Goal: Browse casually

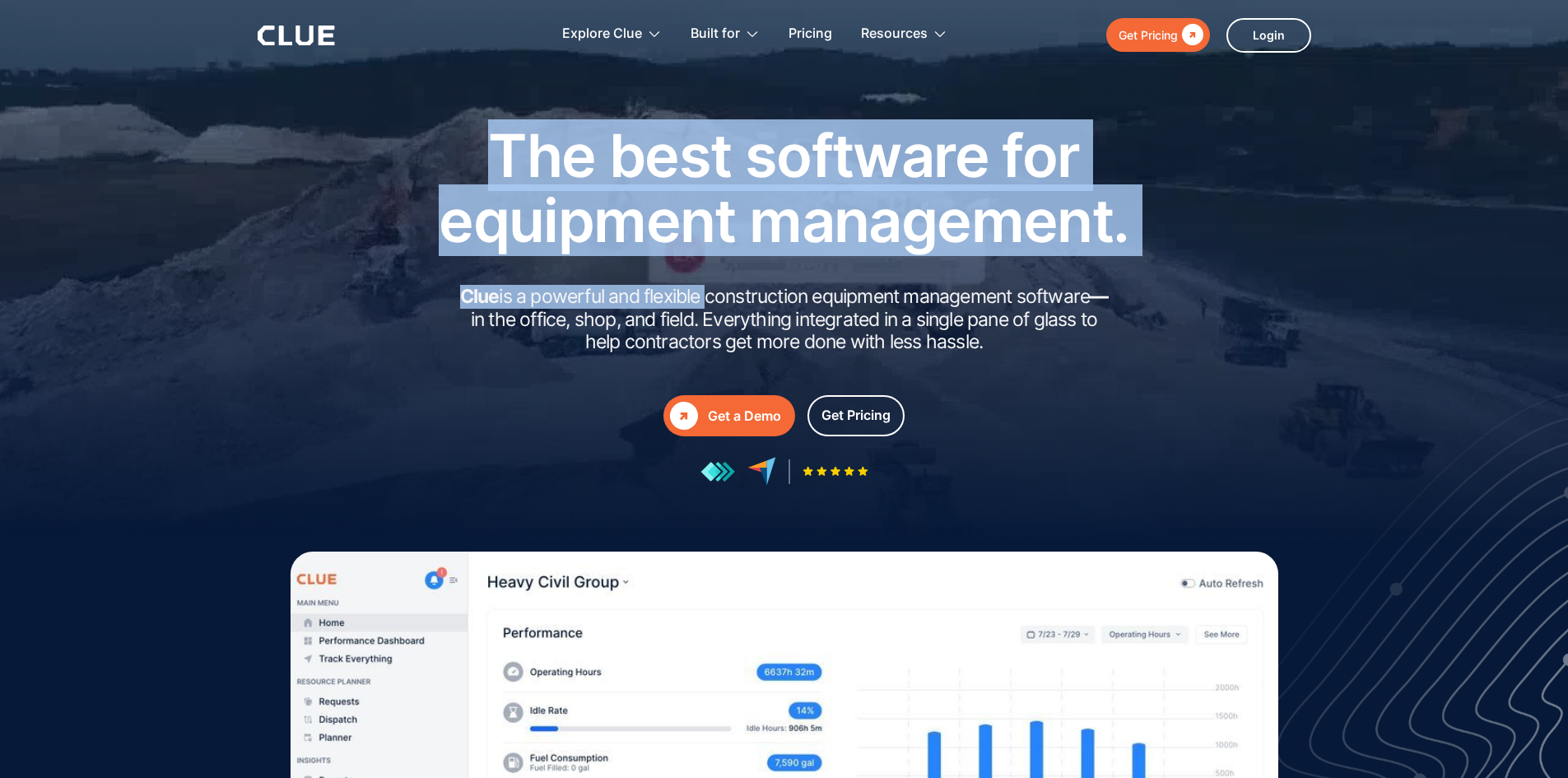
drag, startPoint x: 822, startPoint y: 342, endPoint x: 833, endPoint y: 351, distance: 14.2
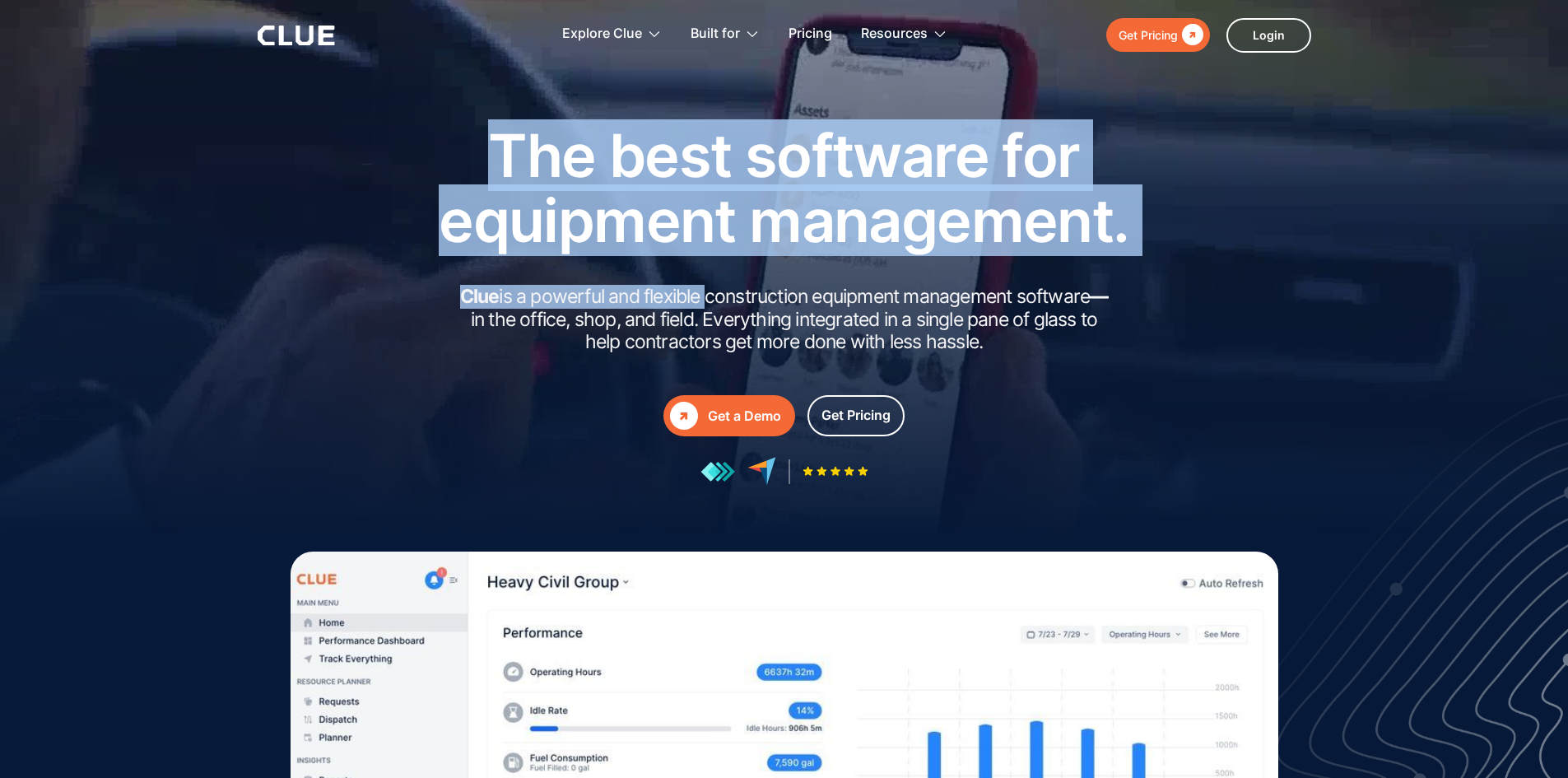
click at [833, 351] on div "The best software for equipment management. Clue is a powerful and flexible con…" at bounding box center [784, 304] width 741 height 363
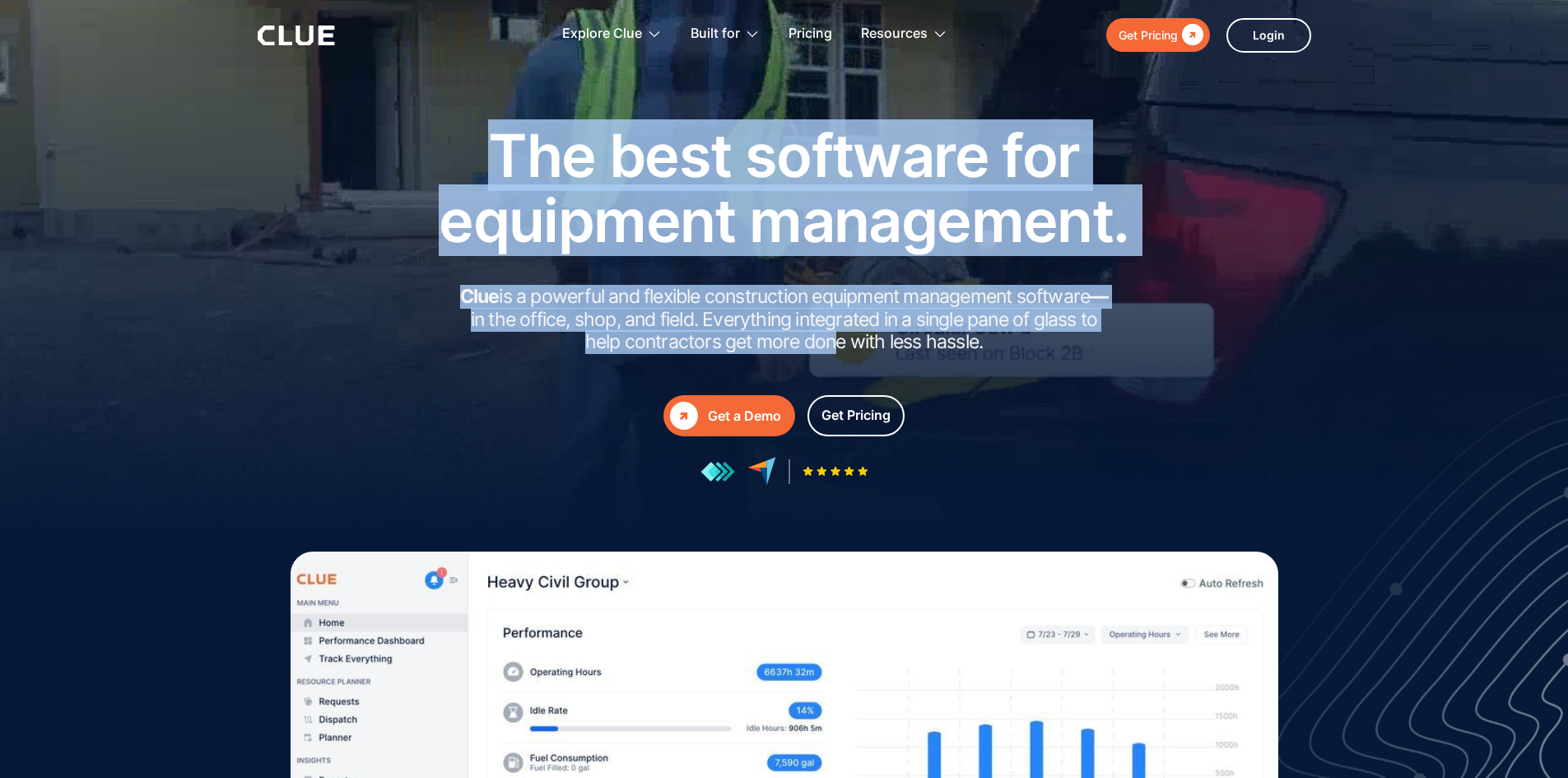
click at [1092, 370] on div "The best software for equipment management. Clue is a powerful and flexible con…" at bounding box center [784, 304] width 741 height 363
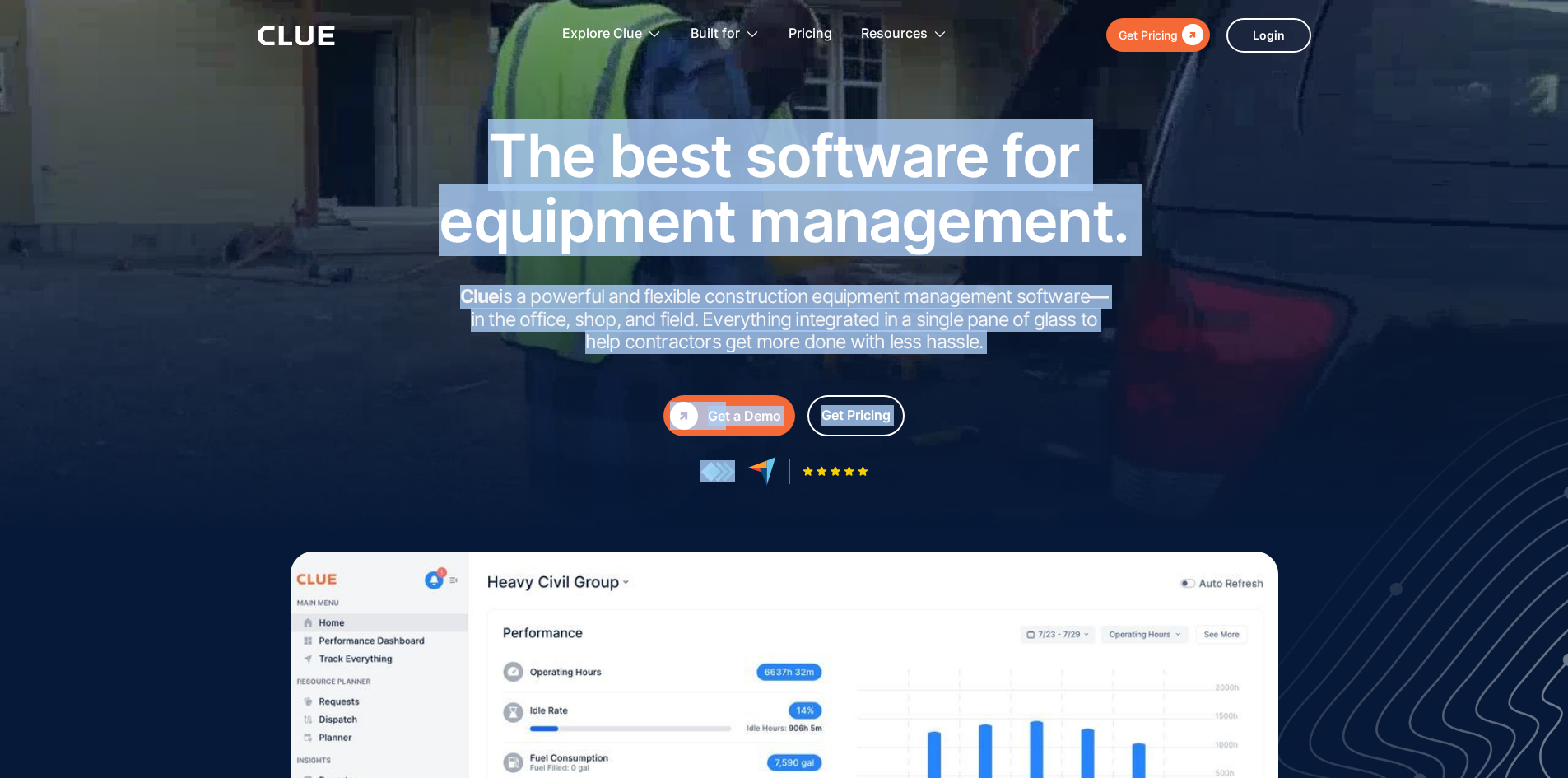
drag, startPoint x: 1092, startPoint y: 370, endPoint x: 469, endPoint y: 100, distance: 679.0
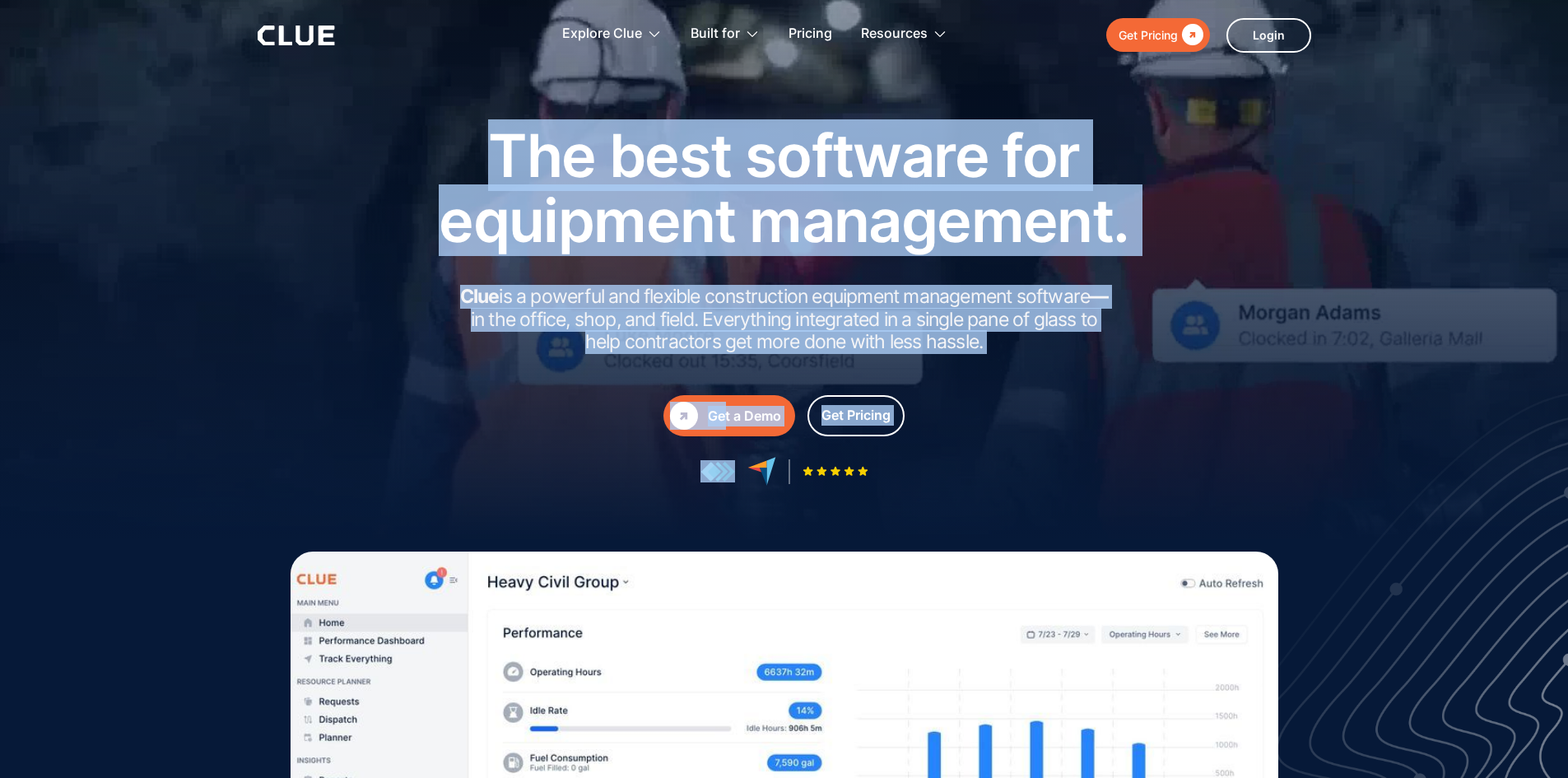
click at [469, 100] on div "The best software for equipment management. Clue is a powerful and flexible con…" at bounding box center [784, 330] width 1568 height 659
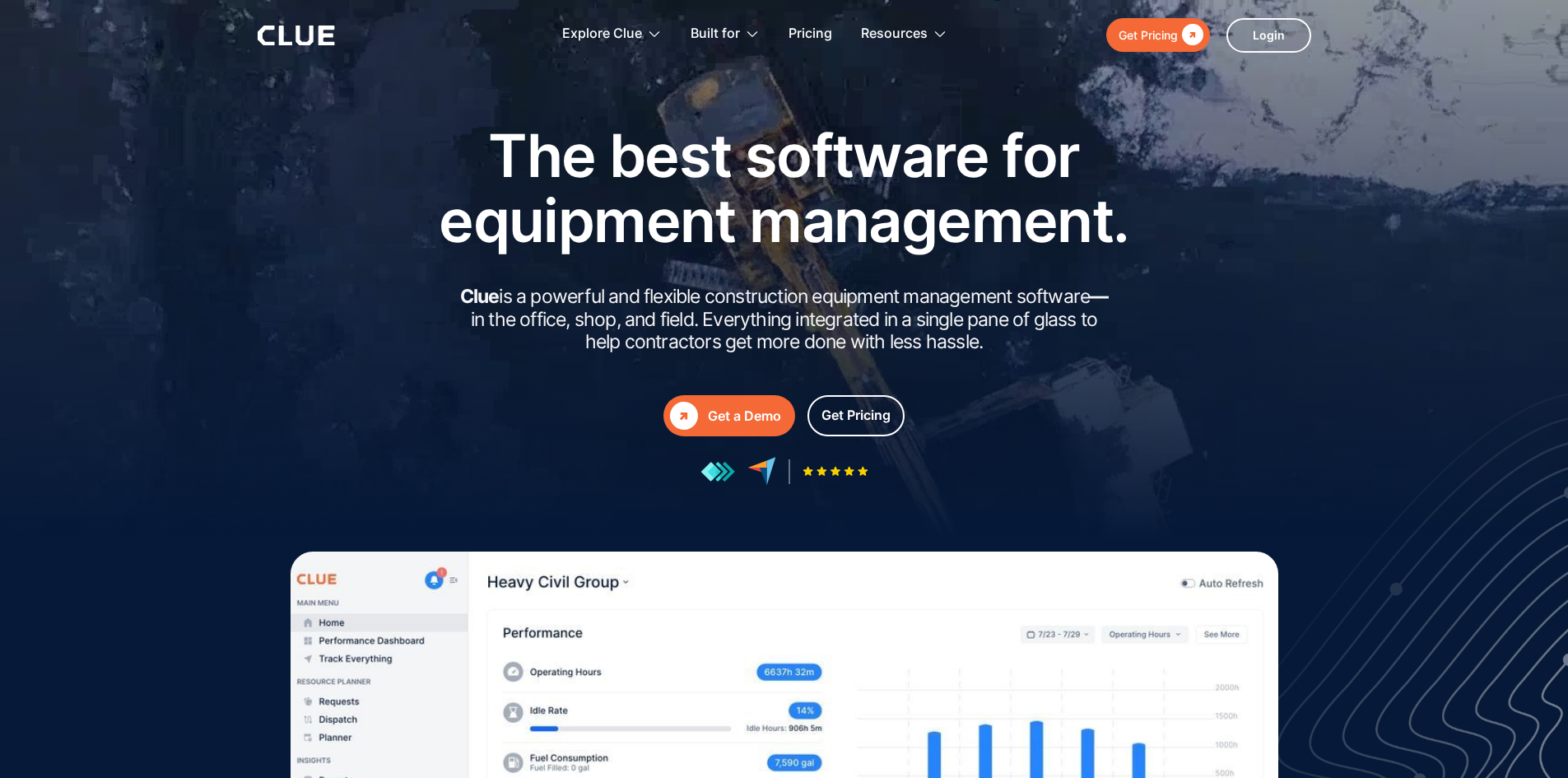
click at [469, 100] on div at bounding box center [784, 330] width 1568 height 659
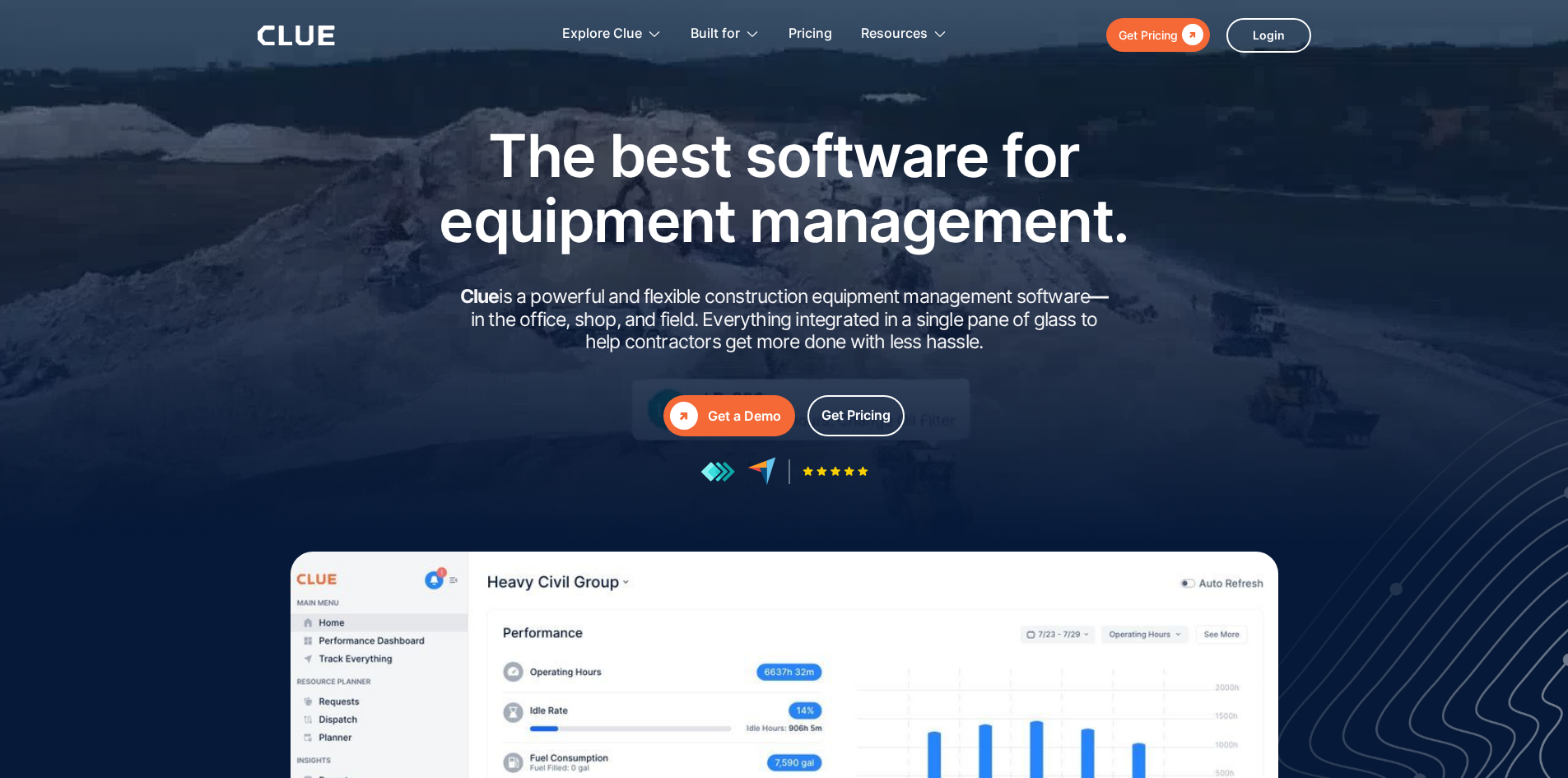
click at [469, 100] on div at bounding box center [784, 330] width 1568 height 659
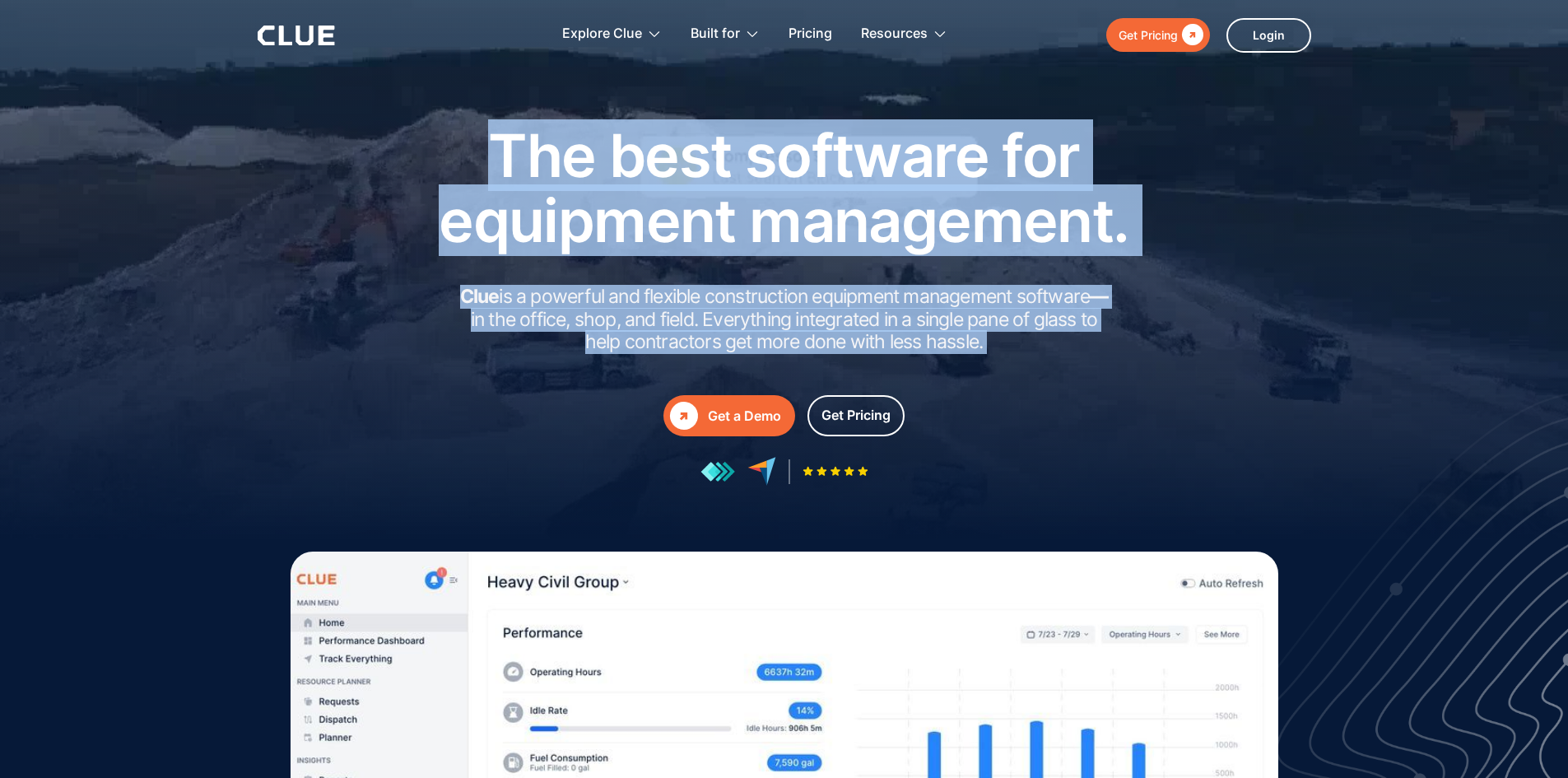
drag, startPoint x: 469, startPoint y: 100, endPoint x: 975, endPoint y: 365, distance: 571.2
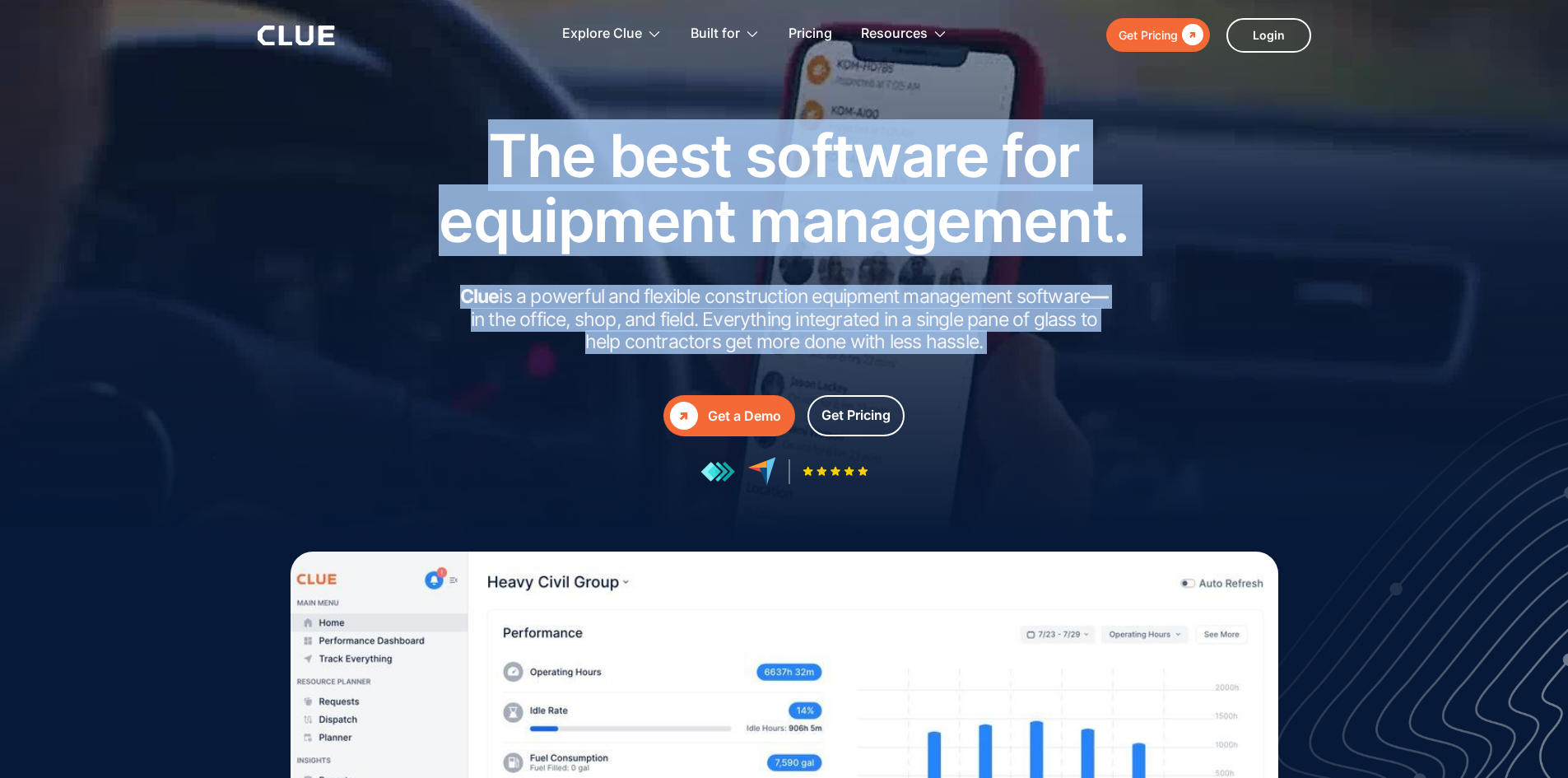
click at [971, 364] on div "The best software for equipment management. Clue is a powerful and flexible con…" at bounding box center [784, 330] width 1568 height 659
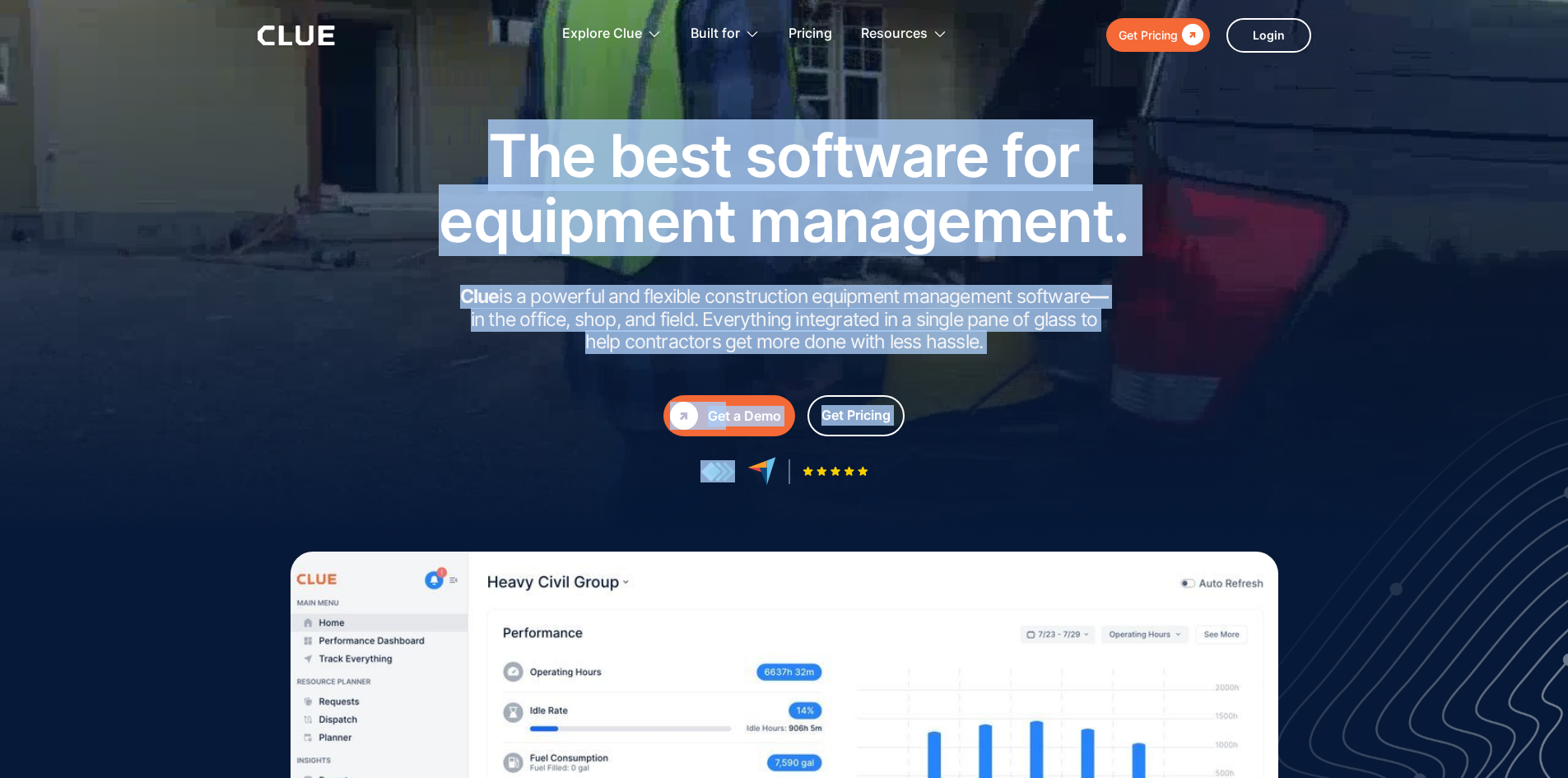
click at [987, 366] on div "The best software for equipment management. Clue is a powerful and flexible con…" at bounding box center [784, 304] width 741 height 363
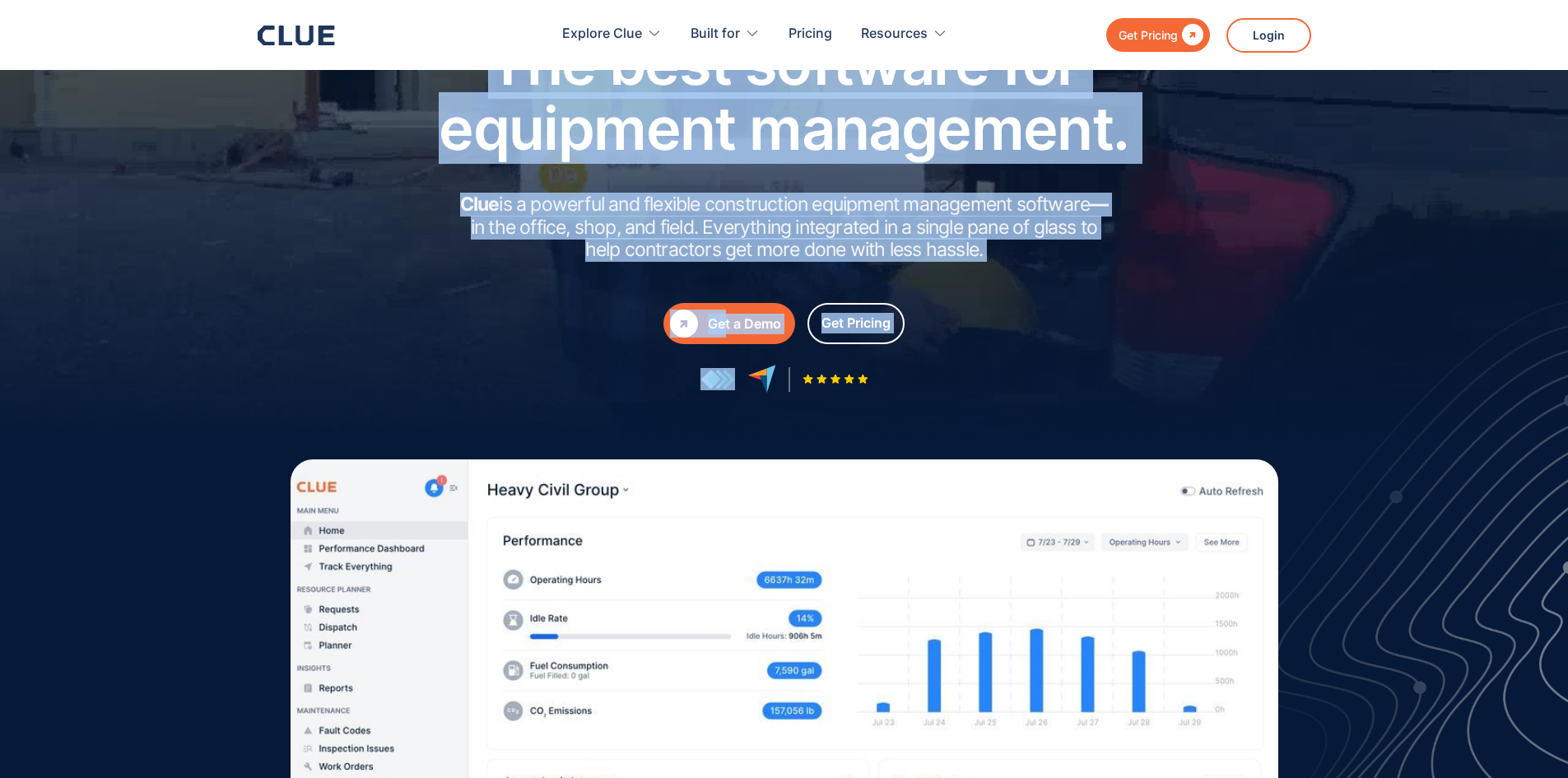
scroll to position [82, 0]
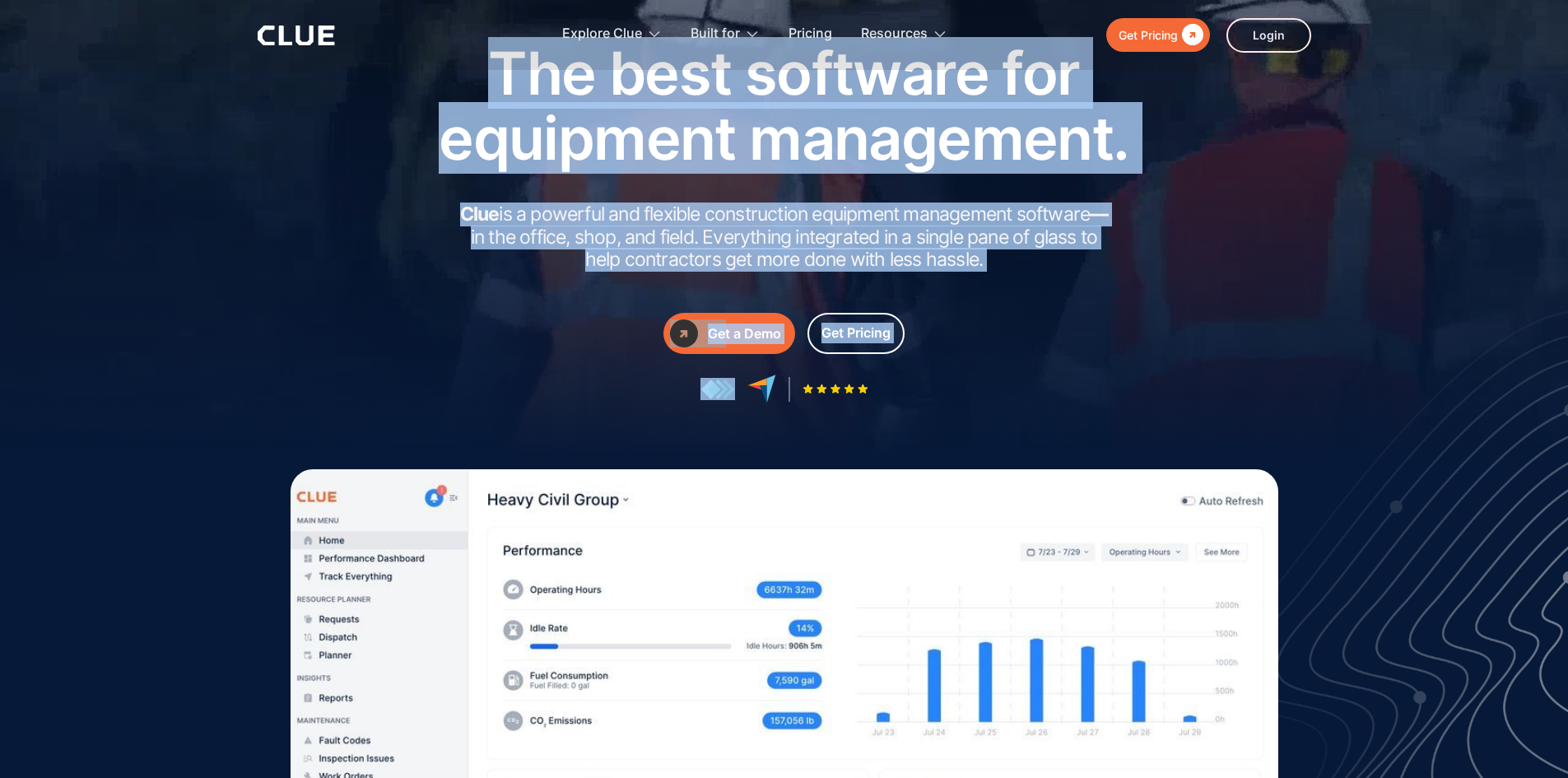
click at [305, 98] on div "The best software for equipment management. Clue is a powerful and flexible con…" at bounding box center [784, 222] width 971 height 363
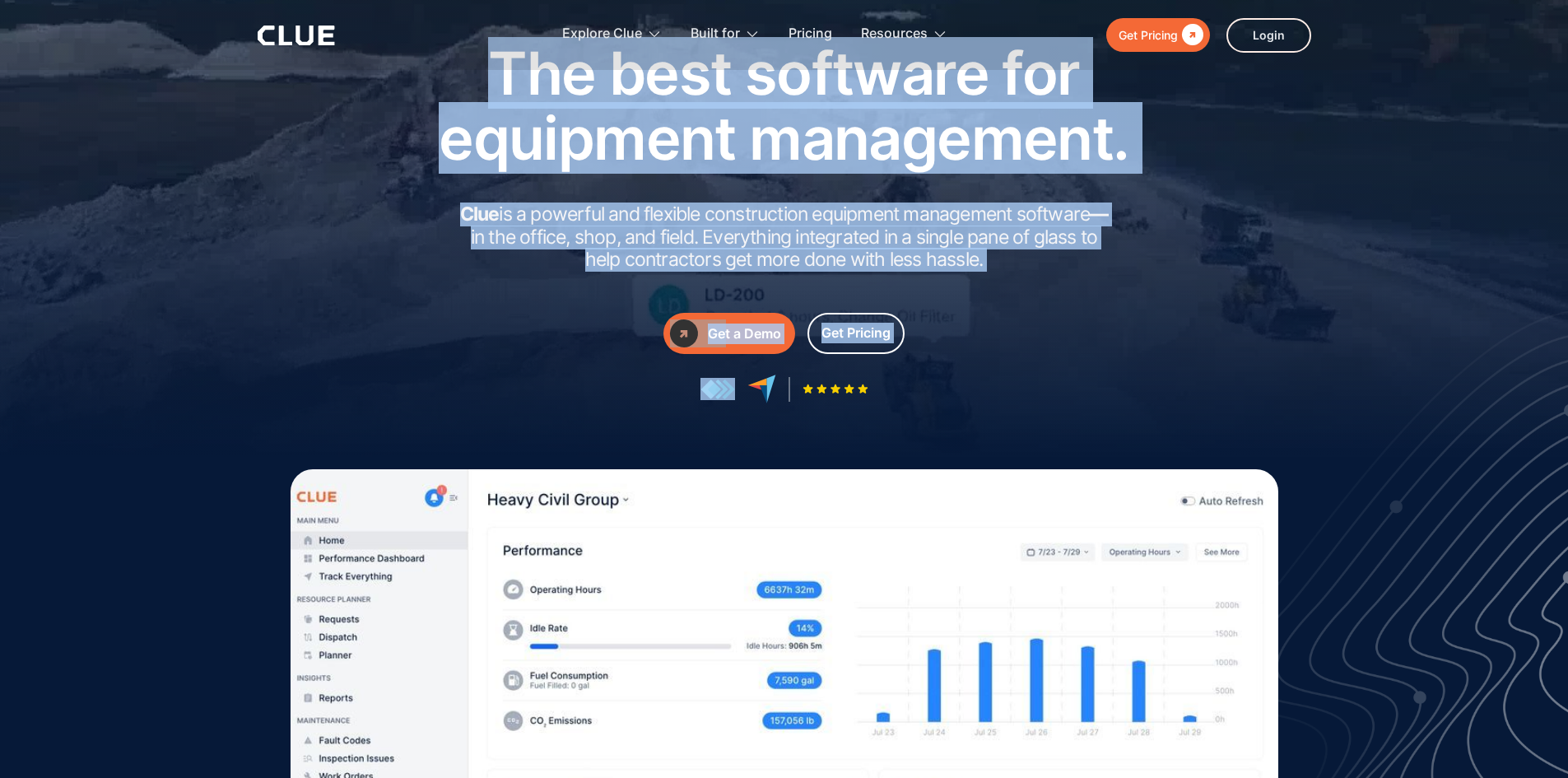
click at [1495, 415] on img at bounding box center [1387, 552] width 364 height 489
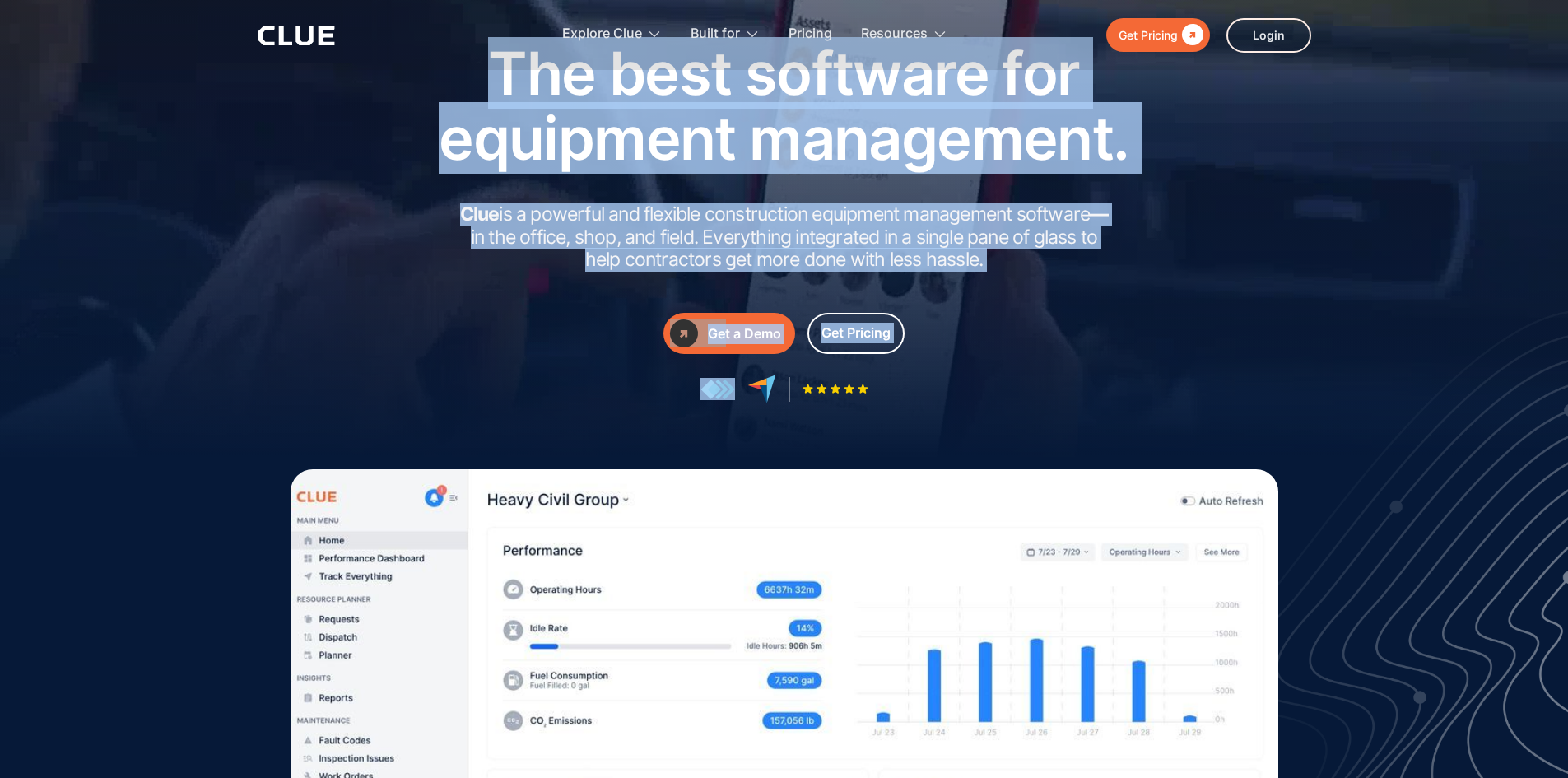
click at [456, 185] on div "The best software for equipment management. Clue is a powerful and flexible con…" at bounding box center [784, 222] width 741 height 363
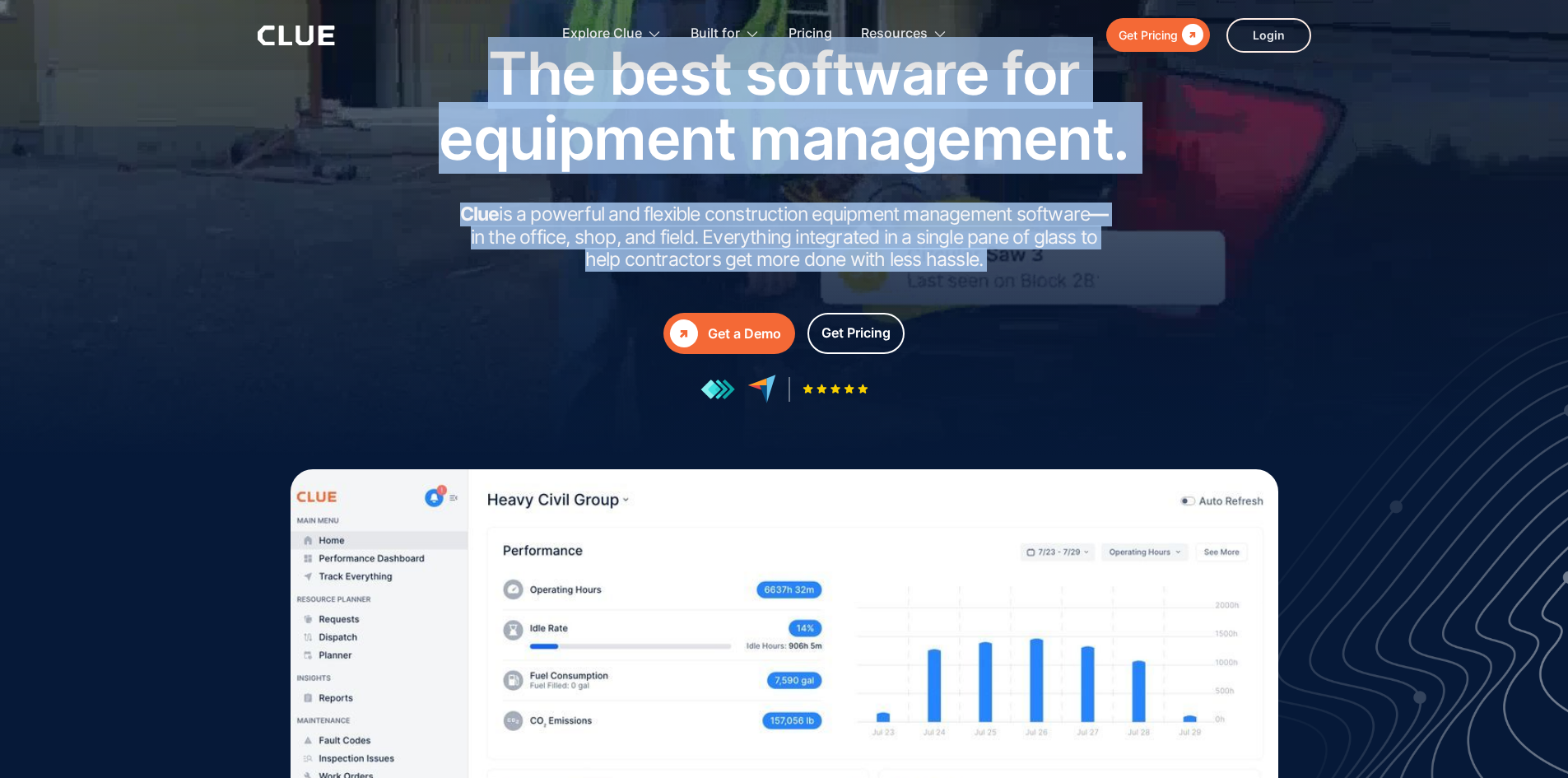
click at [458, 186] on div "The best software for equipment management. Clue is a powerful and flexible con…" at bounding box center [784, 222] width 741 height 363
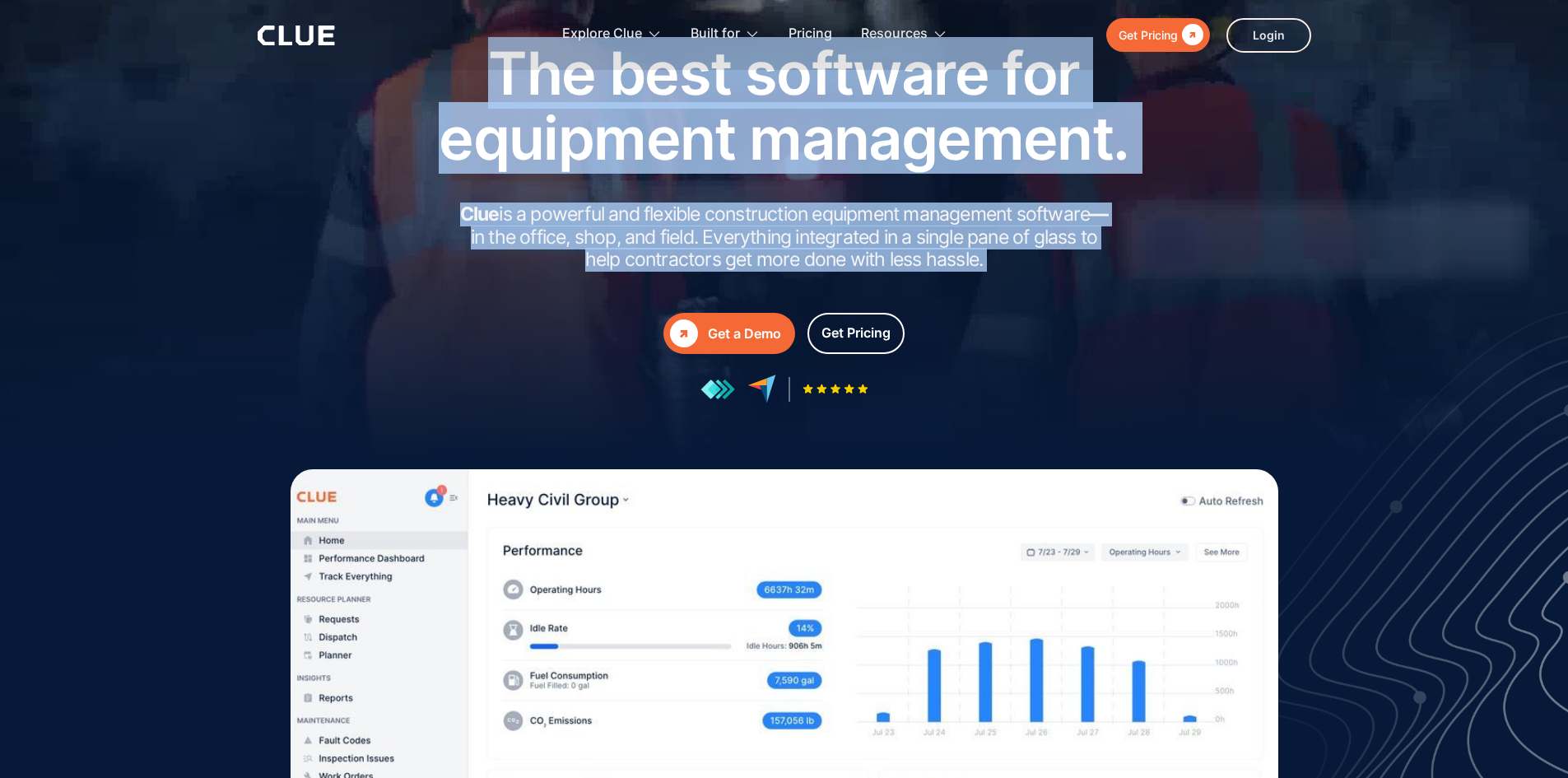
click at [336, 222] on div "The best software for equipment management. Clue is a powerful and flexible con…" at bounding box center [784, 222] width 971 height 363
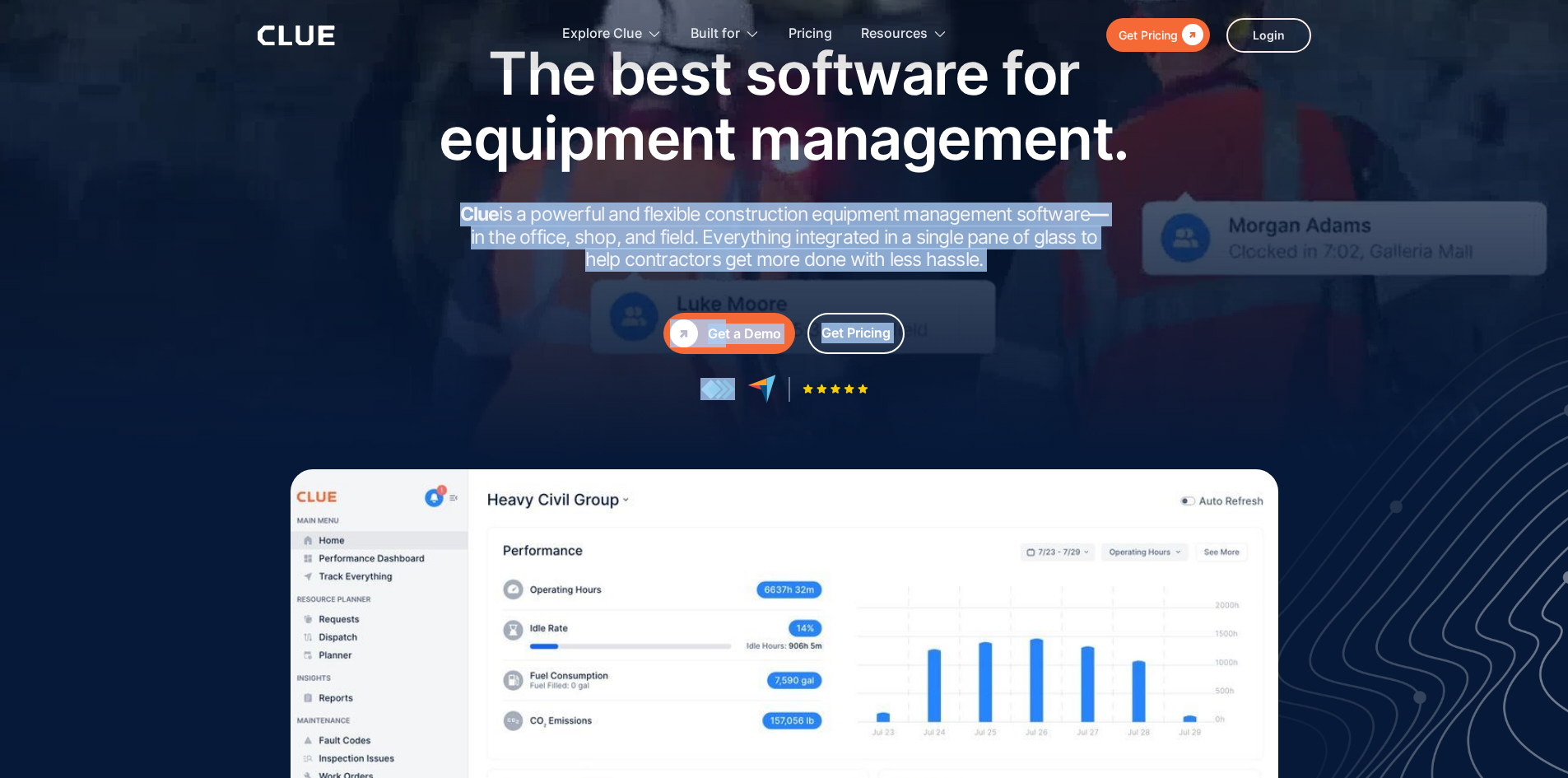
drag, startPoint x: 336, startPoint y: 222, endPoint x: 1058, endPoint y: 349, distance: 733.1
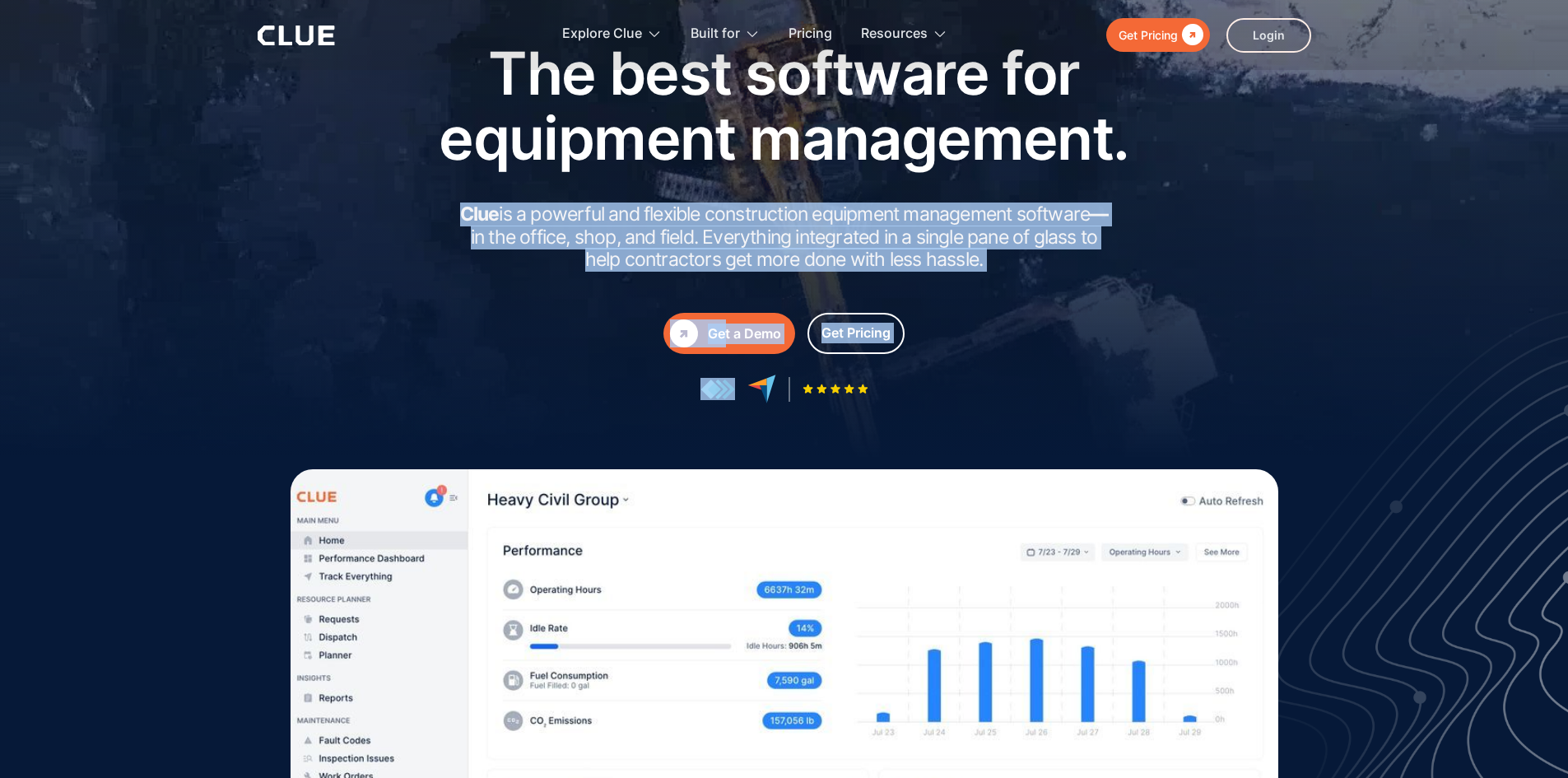
click at [1057, 350] on div "The best software for equipment management. Clue is a powerful and flexible con…" at bounding box center [784, 222] width 971 height 363
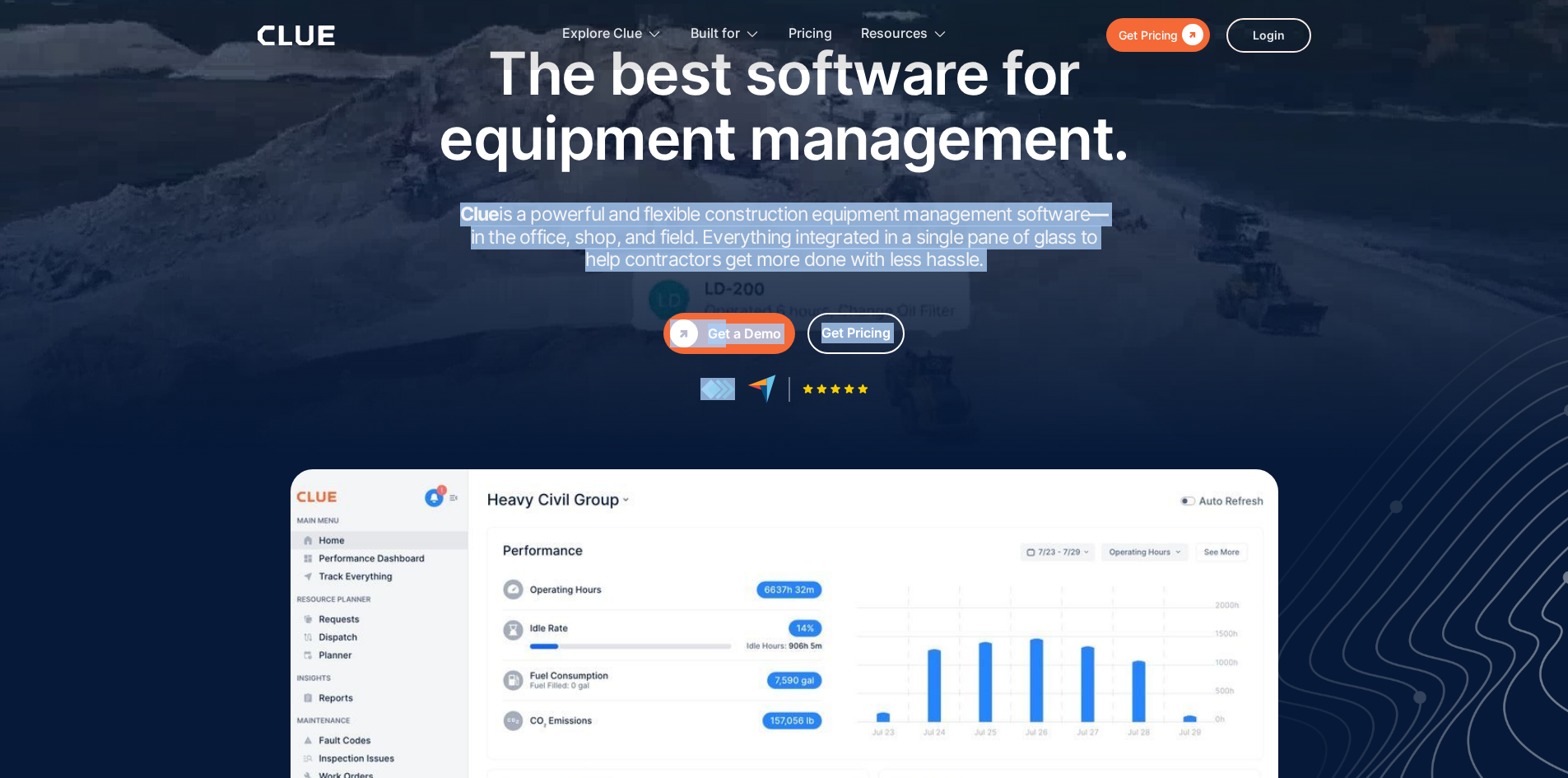
click at [1050, 314] on div " Get a Demo  Get a Demo Get Pricing" at bounding box center [784, 334] width 741 height 42
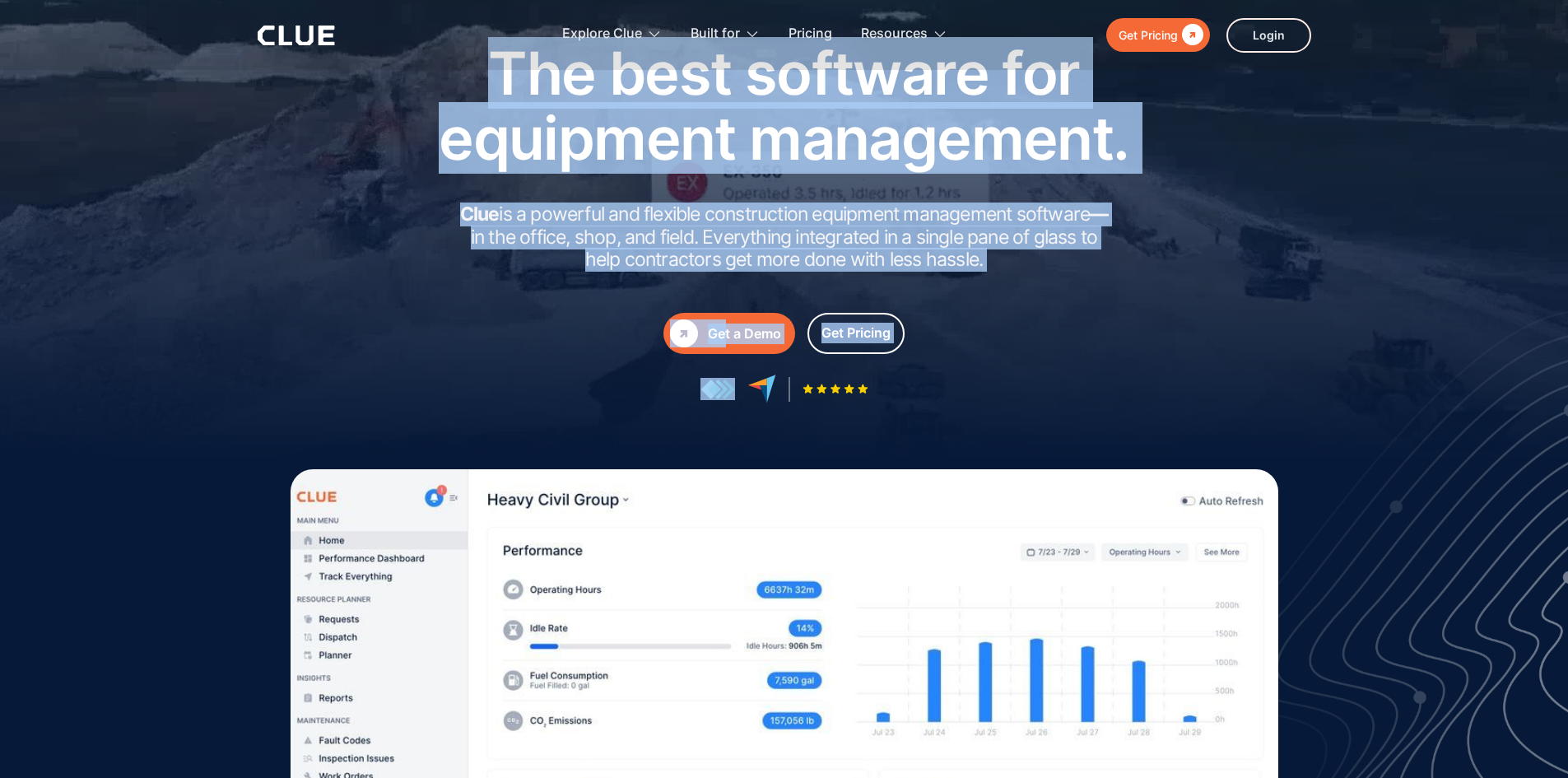
drag, startPoint x: 1050, startPoint y: 314, endPoint x: 427, endPoint y: 77, distance: 666.6
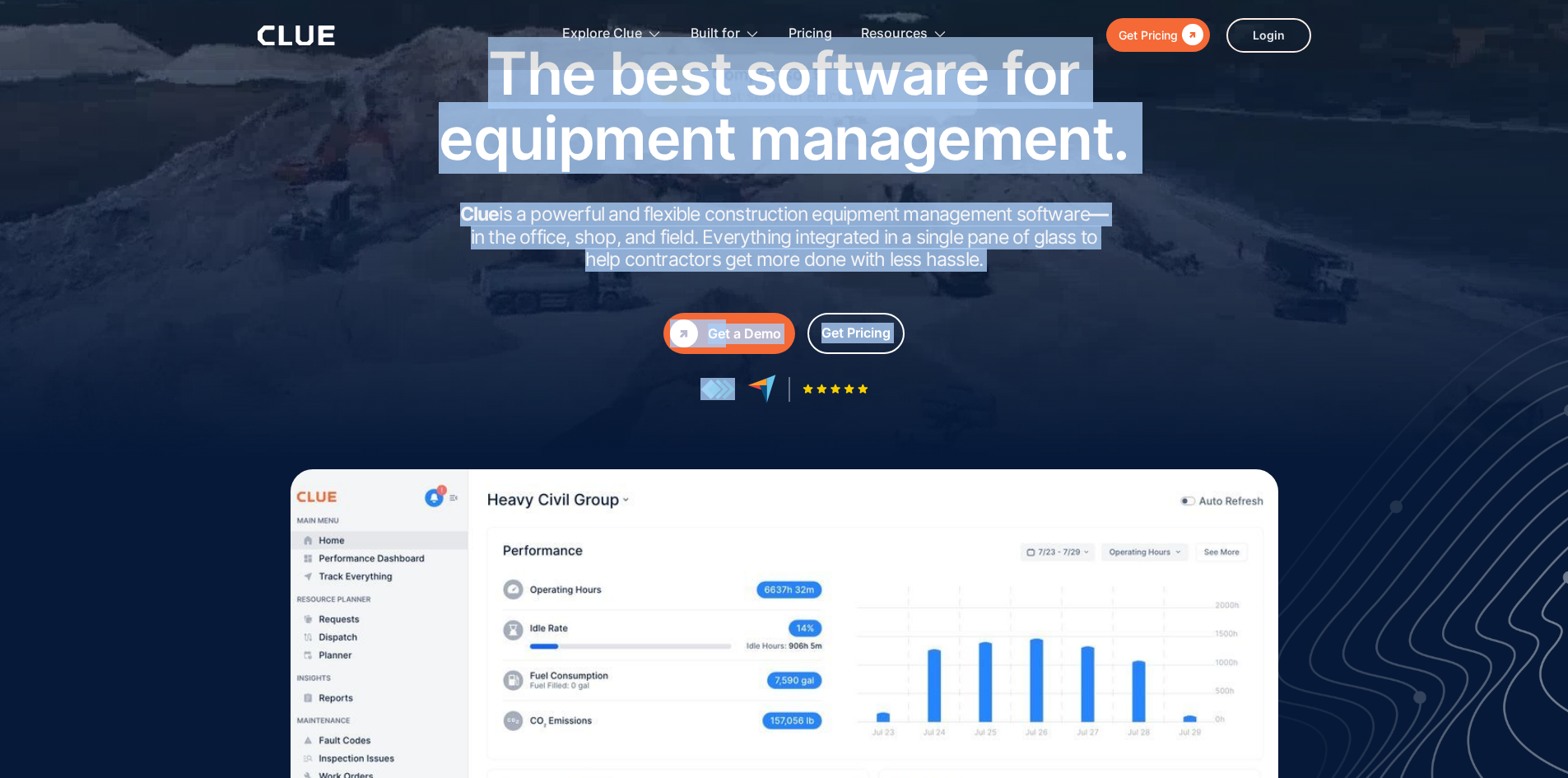
click at [429, 79] on div "The best software for equipment management. Clue is a powerful and flexible con…" at bounding box center [784, 222] width 741 height 363
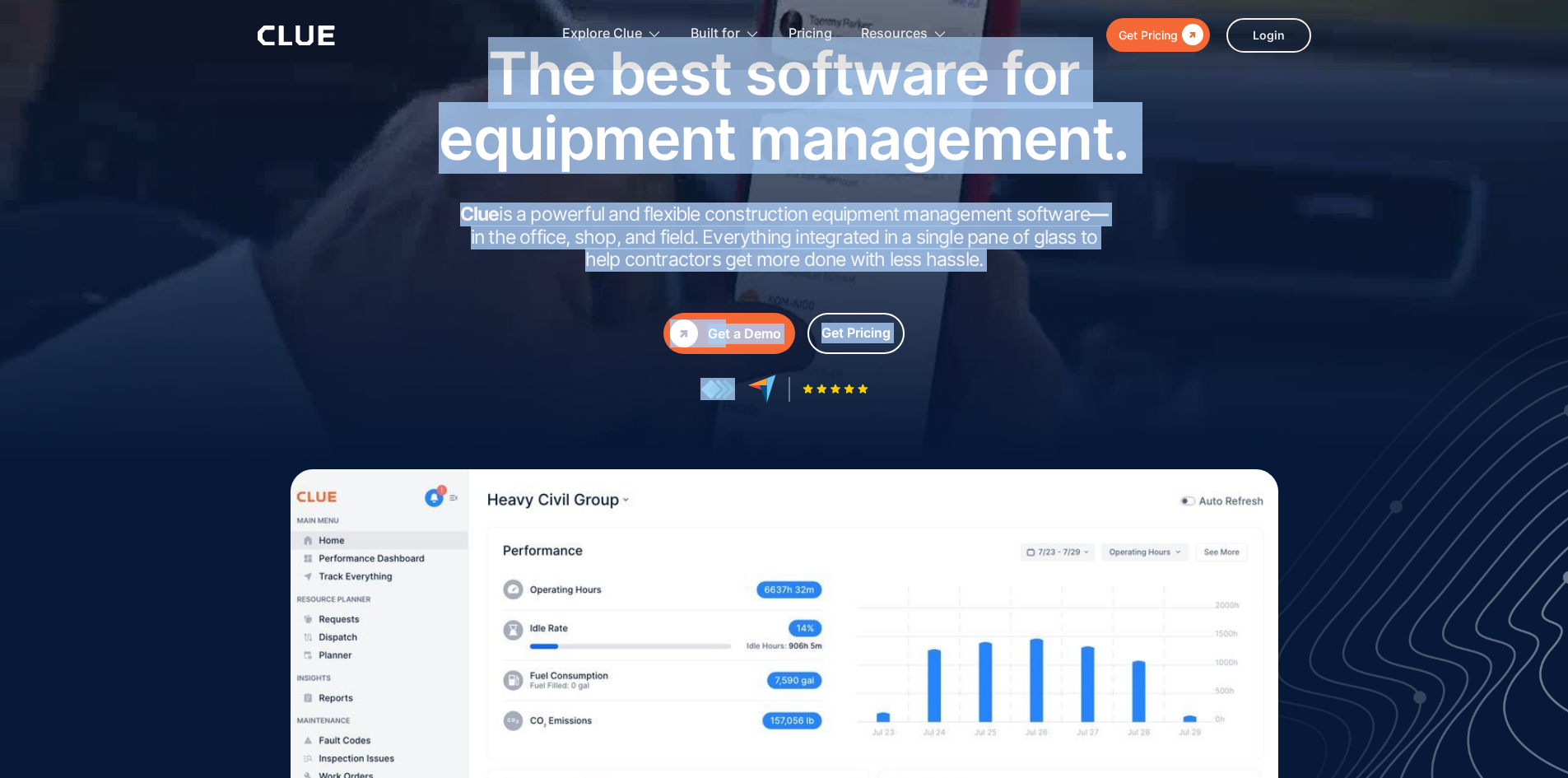
click at [427, 77] on h1 "The best software for equipment management." at bounding box center [784, 105] width 741 height 130
